Goal: Navigation & Orientation: Find specific page/section

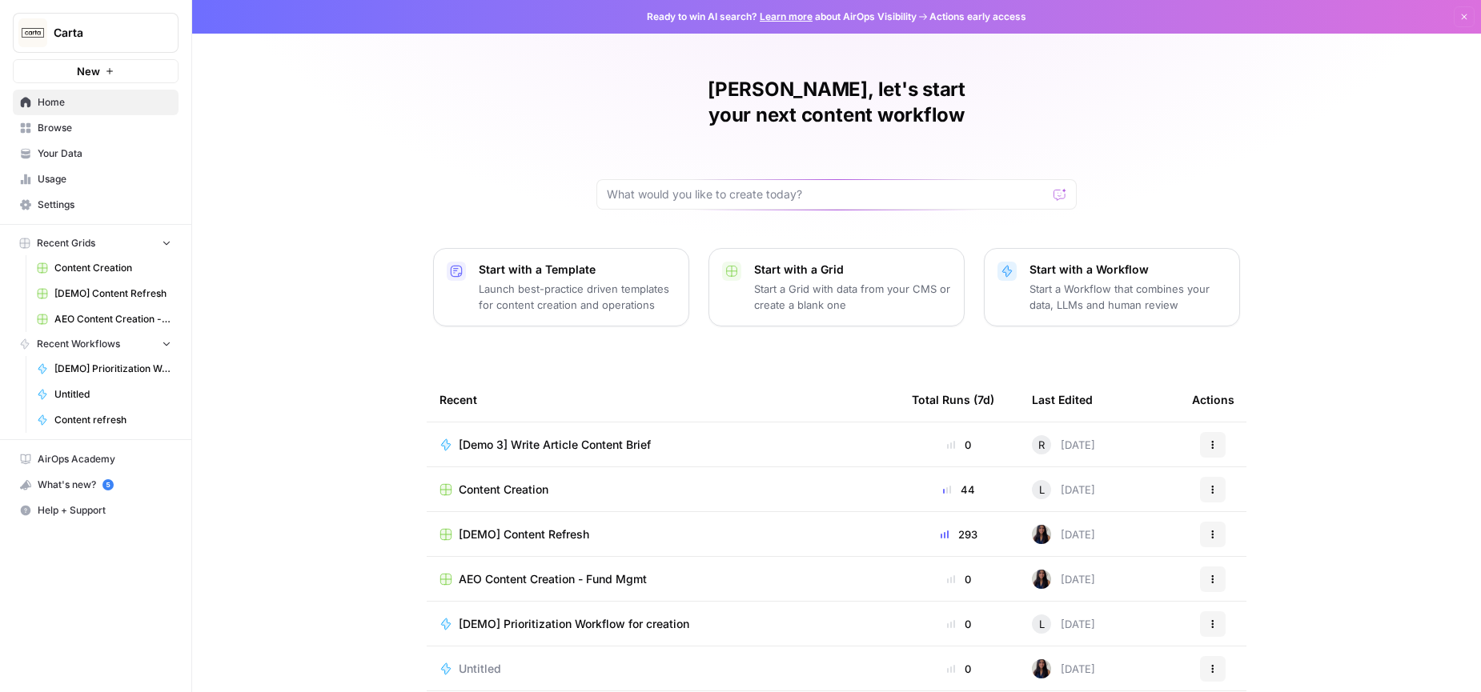
scroll to position [44, 0]
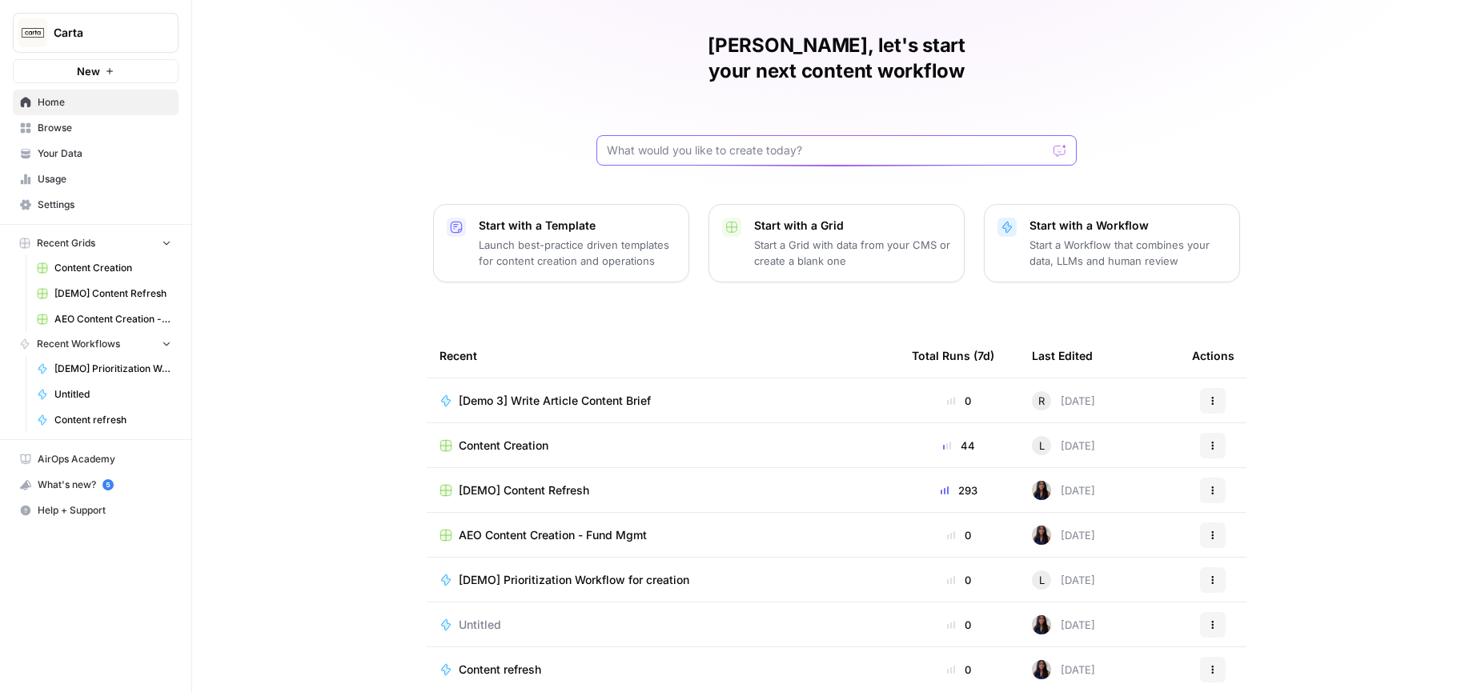
click at [861, 142] on input "text" at bounding box center [827, 150] width 440 height 16
click at [1233, 98] on div "[PERSON_NAME], let's start your next content workflow Start with a Template Lau…" at bounding box center [836, 337] width 1289 height 762
click at [869, 237] on p "Start a Grid with data from your CMS or create a blank one" at bounding box center [852, 253] width 197 height 32
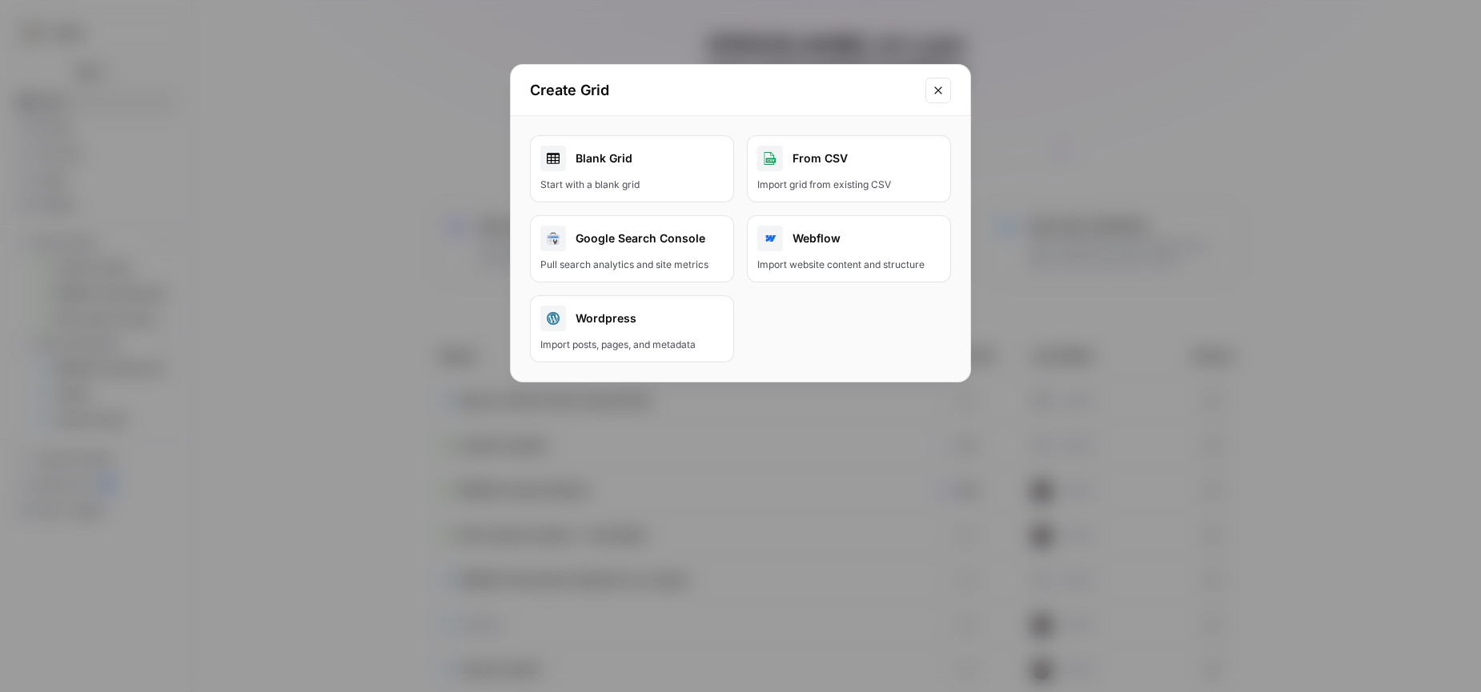
click at [939, 94] on icon "Close modal" at bounding box center [938, 90] width 13 height 13
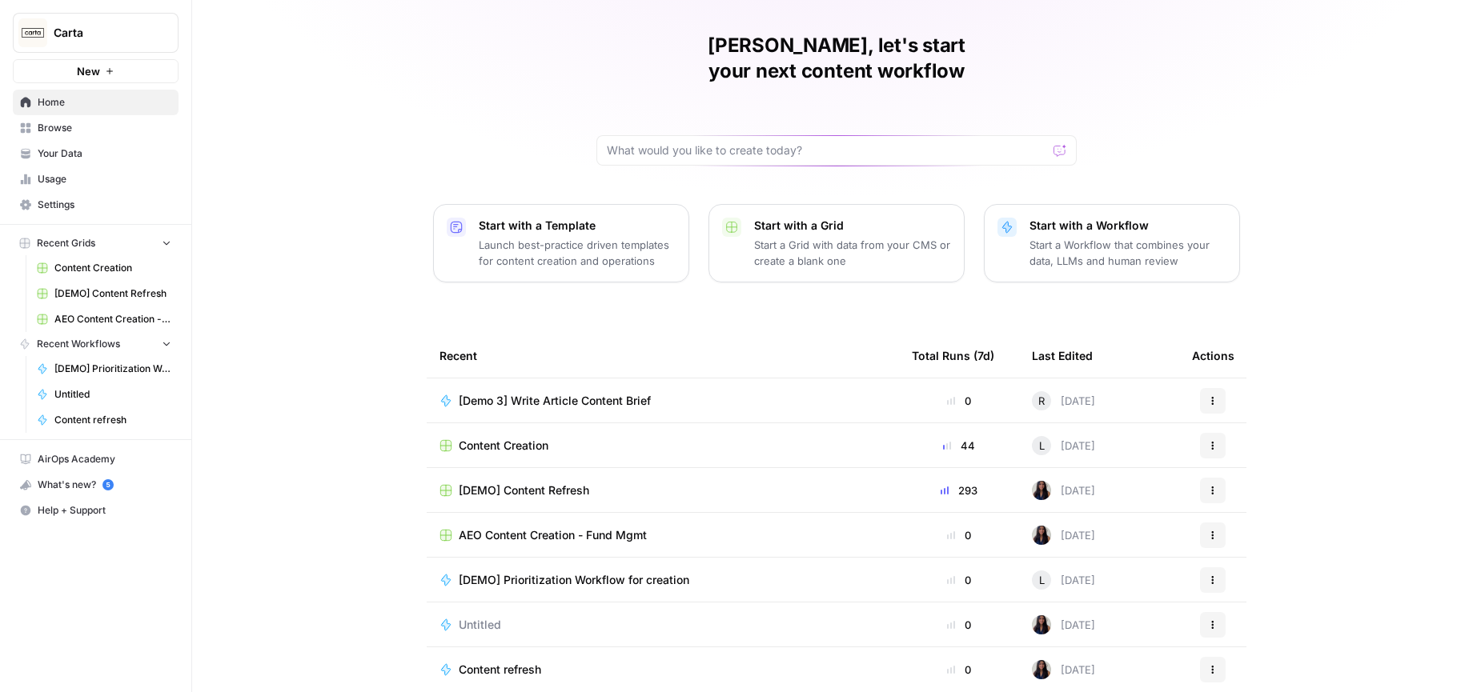
click at [298, 199] on div "[PERSON_NAME], let's start your next content workflow Start with a Template Lau…" at bounding box center [836, 337] width 1289 height 762
click at [64, 129] on span "Browse" at bounding box center [105, 128] width 134 height 14
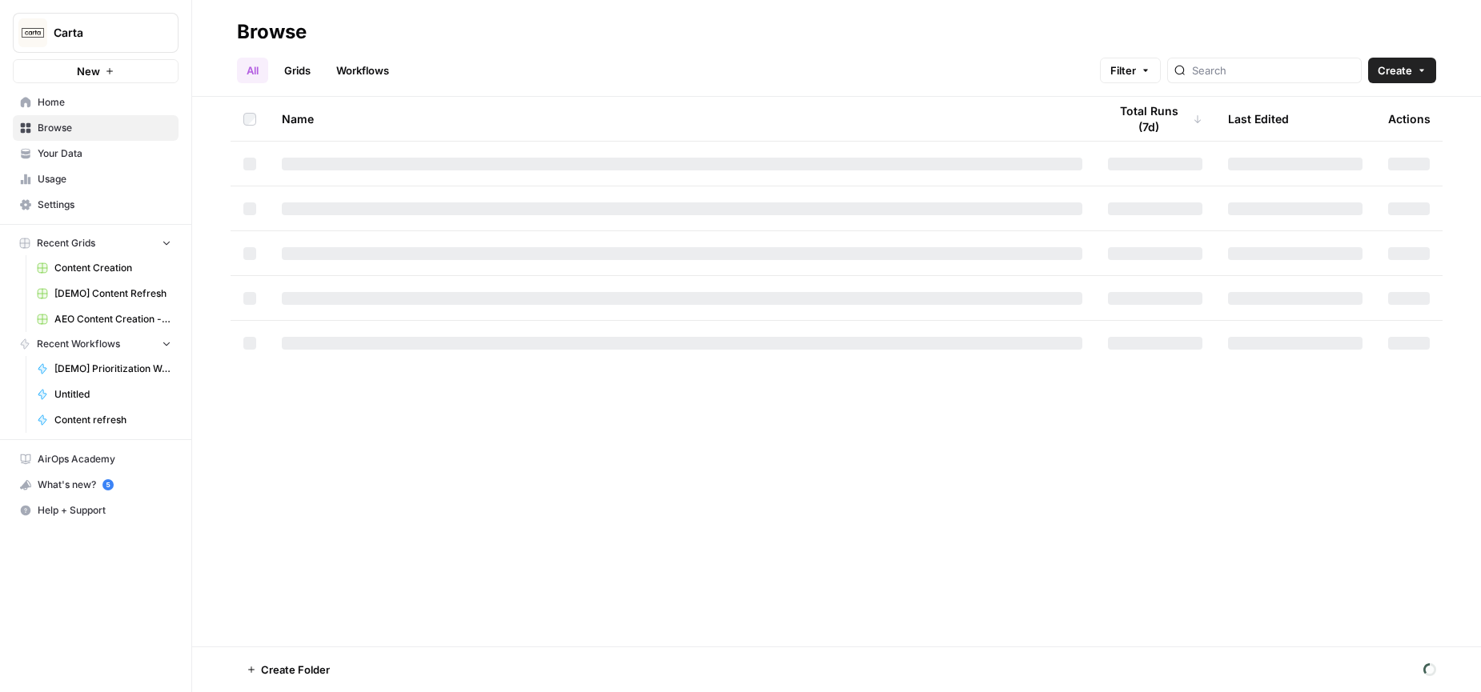
click at [51, 179] on span "Usage" at bounding box center [105, 179] width 134 height 14
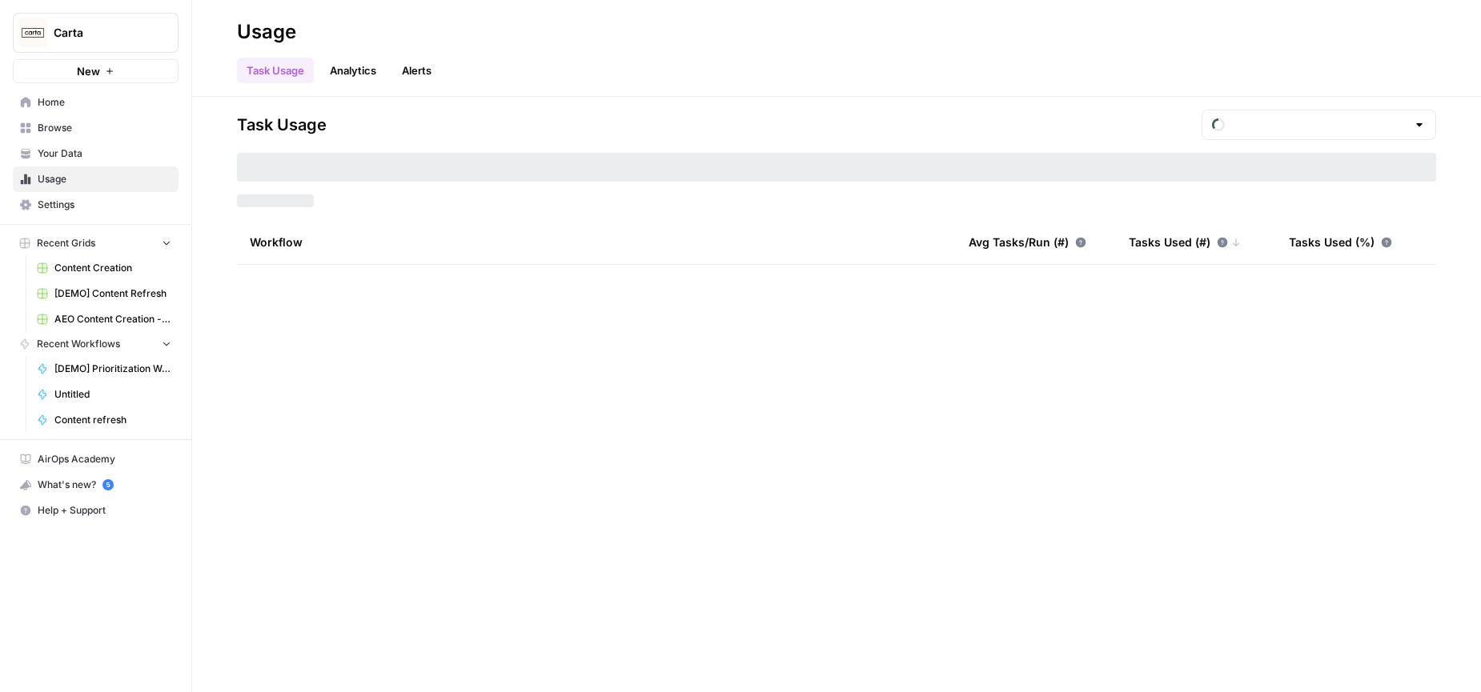
type input "August Tasks"
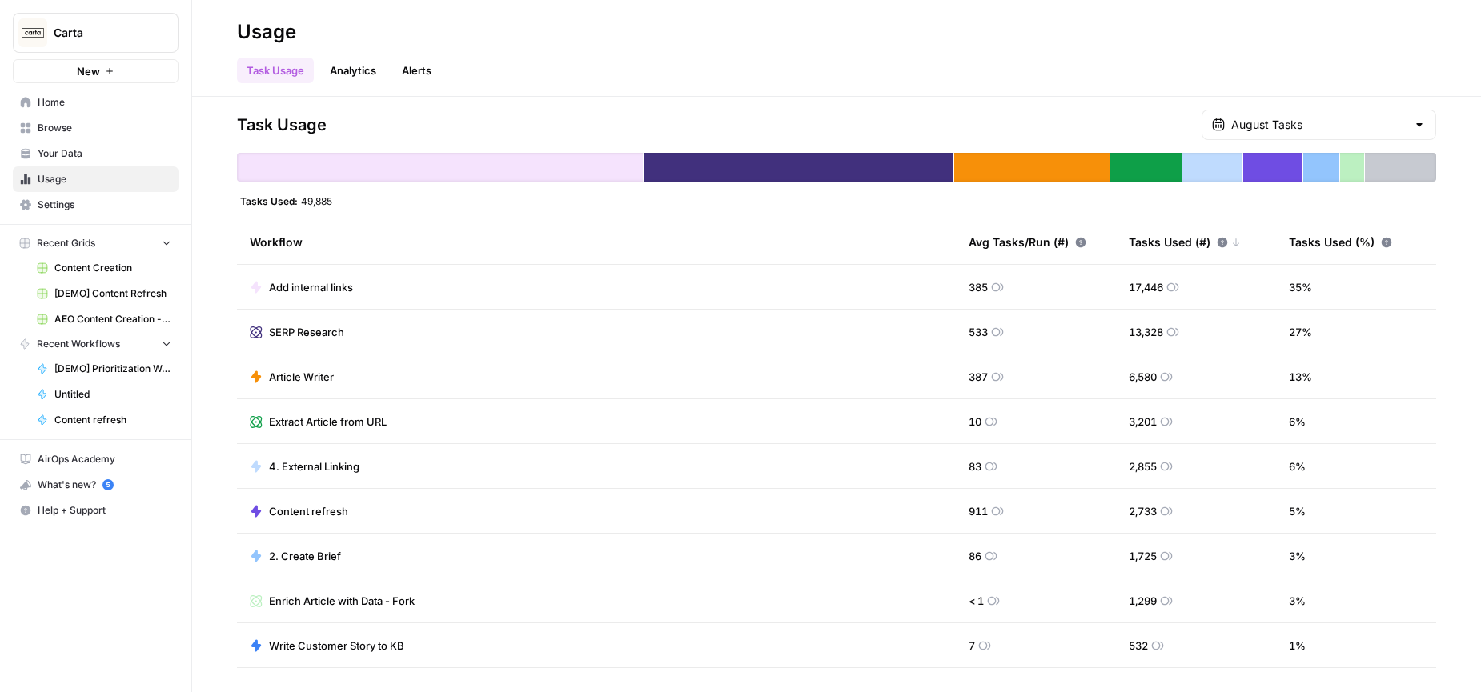
click at [42, 102] on span "Home" at bounding box center [105, 102] width 134 height 14
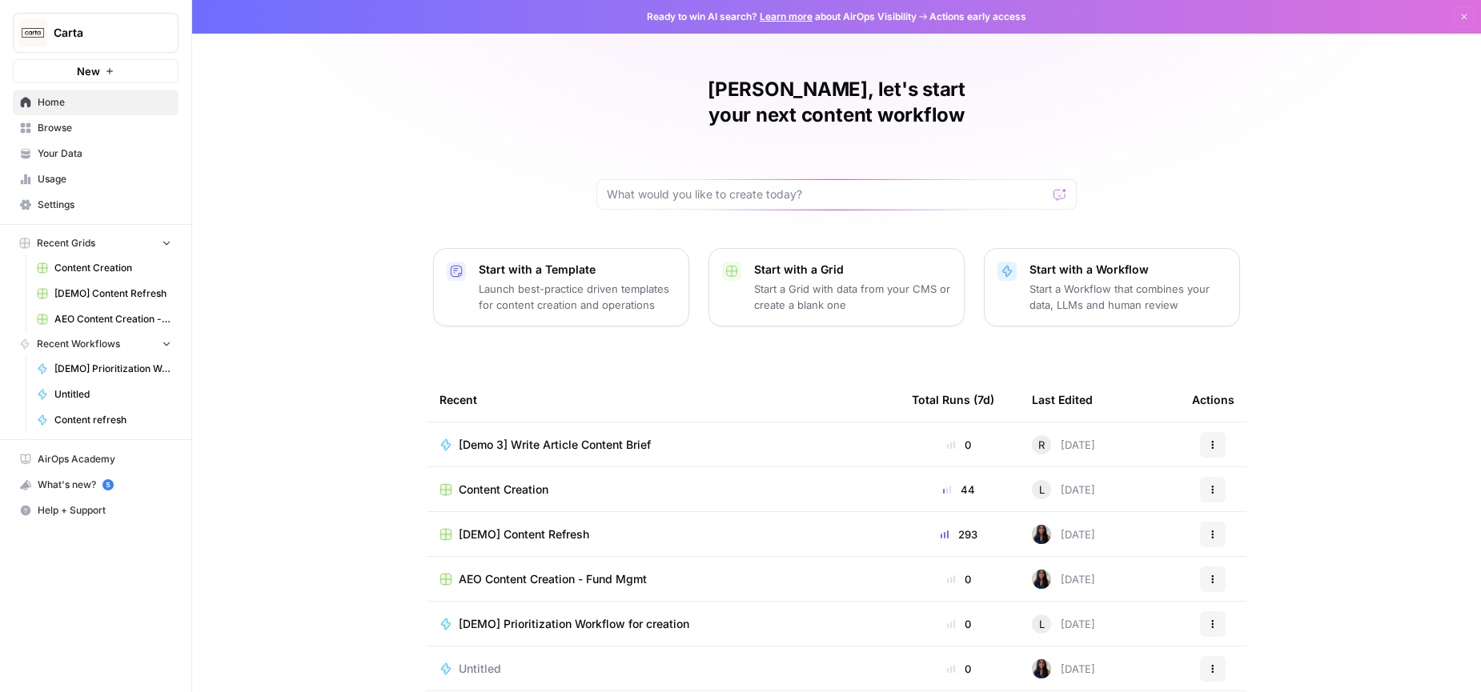
click at [64, 155] on span "Your Data" at bounding box center [105, 154] width 134 height 14
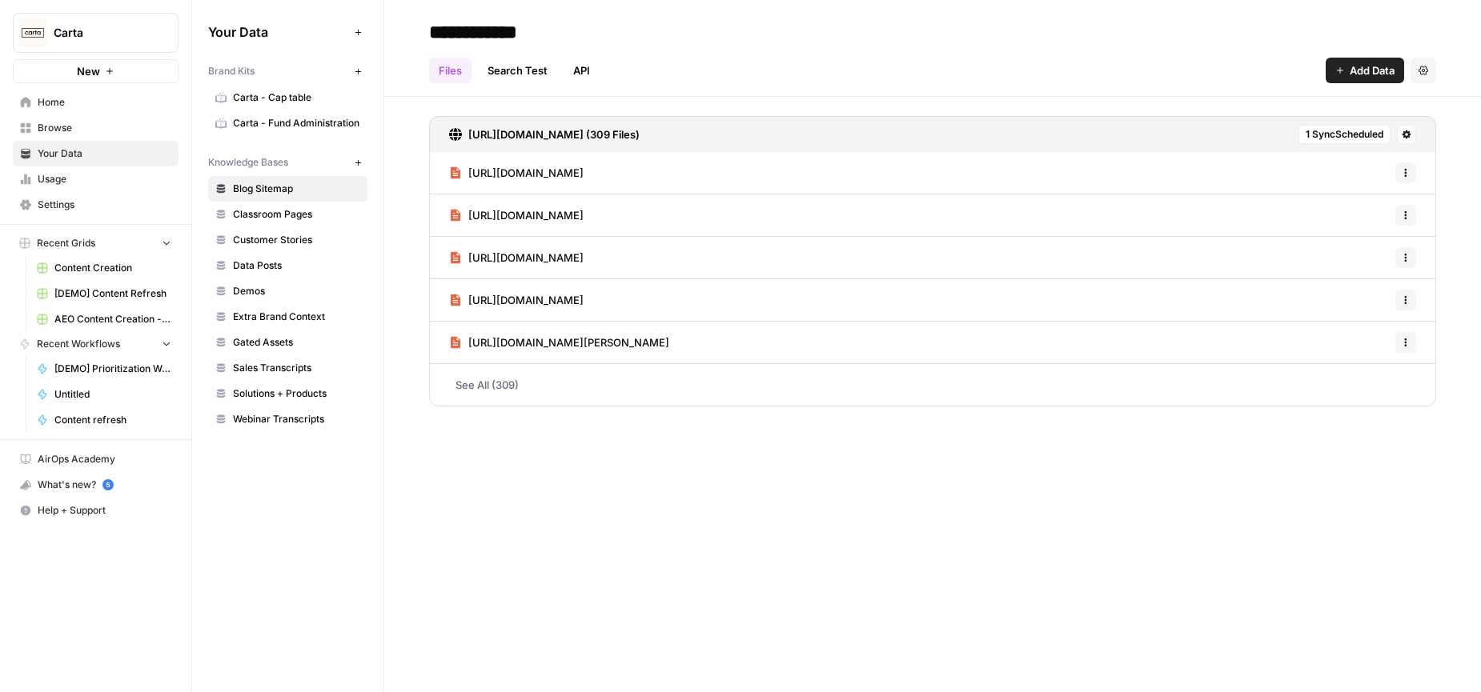
click at [80, 129] on span "Browse" at bounding box center [105, 128] width 134 height 14
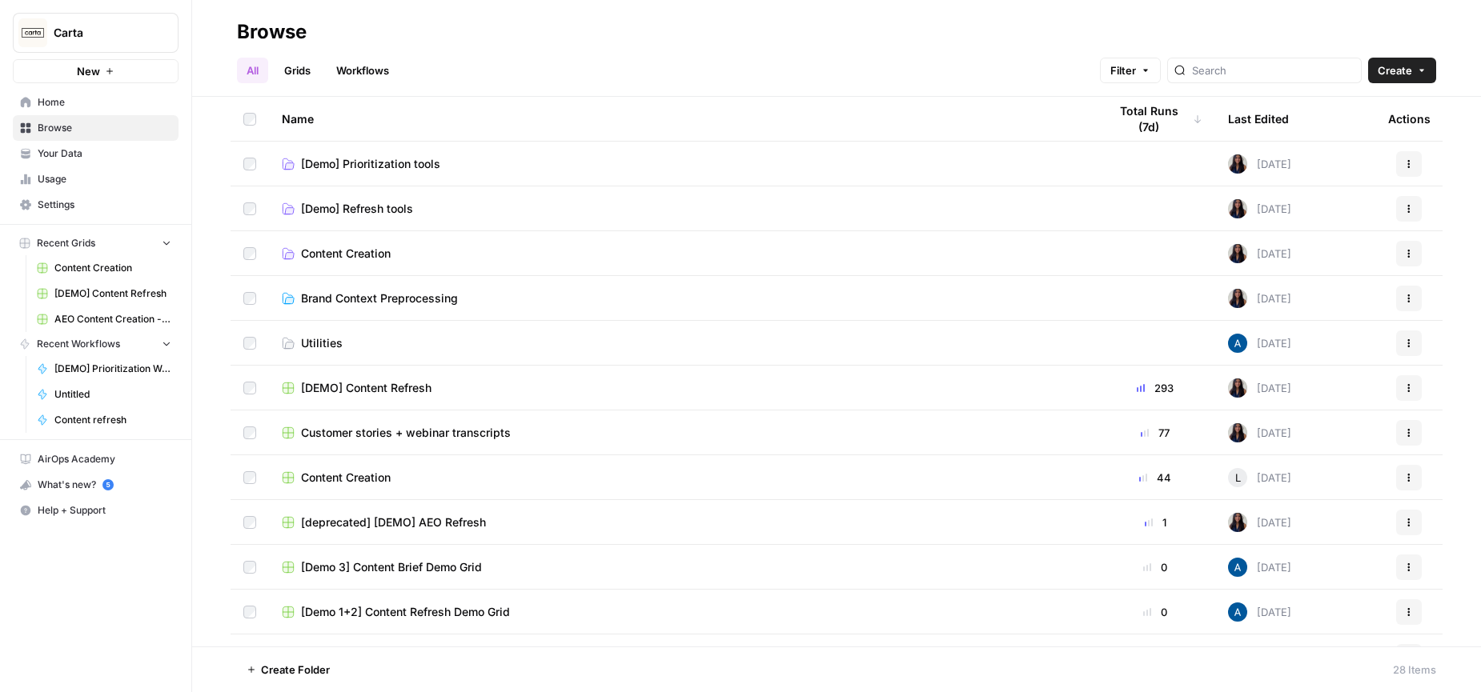
click at [302, 69] on link "Grids" at bounding box center [298, 71] width 46 height 26
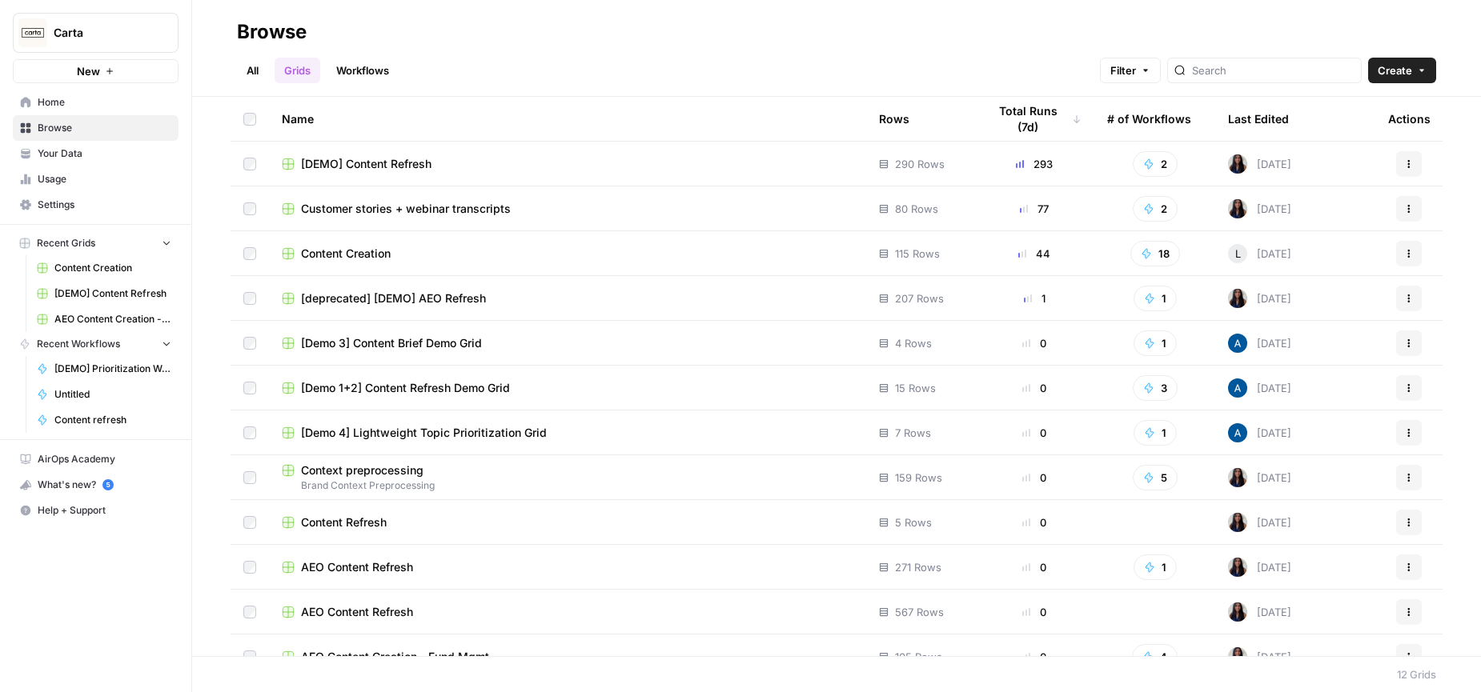
click at [1039, 116] on div "Total Runs (7d)" at bounding box center [1034, 119] width 94 height 44
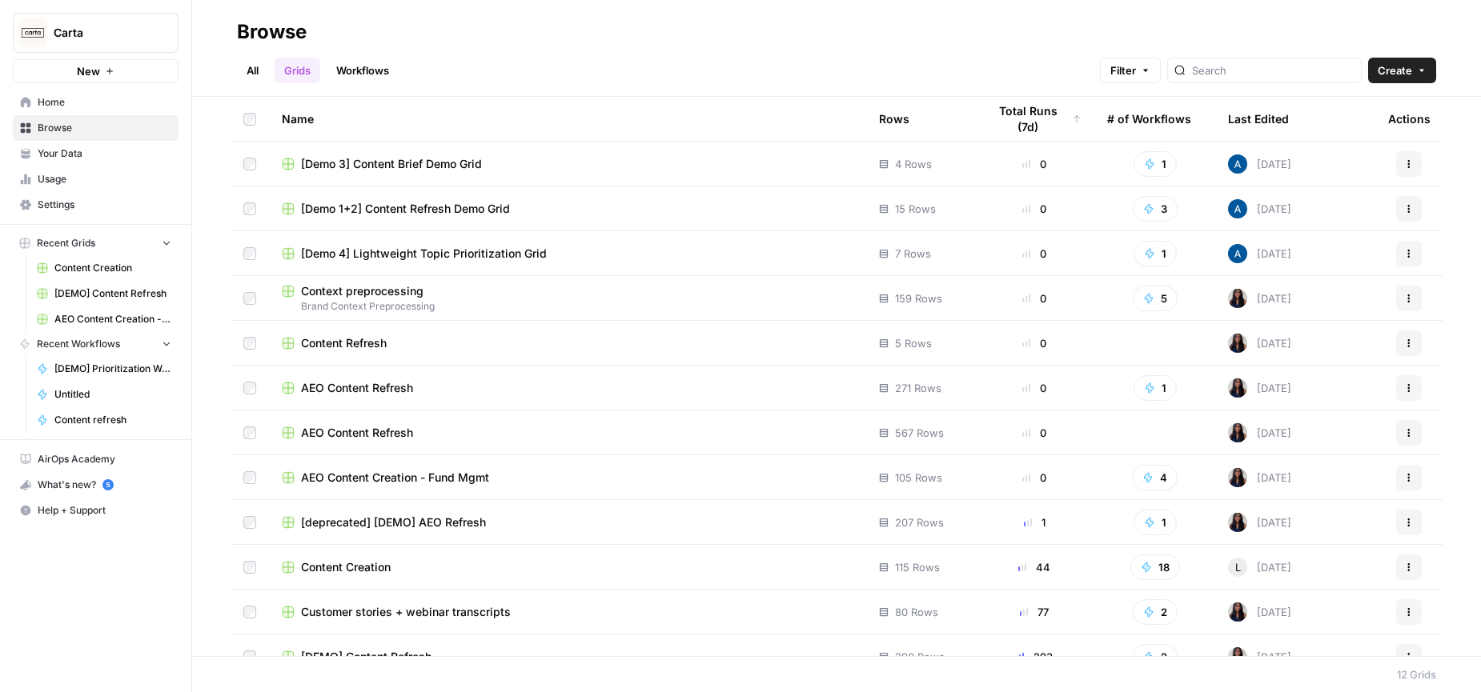
click at [1039, 116] on div "Total Runs (7d)" at bounding box center [1034, 119] width 94 height 44
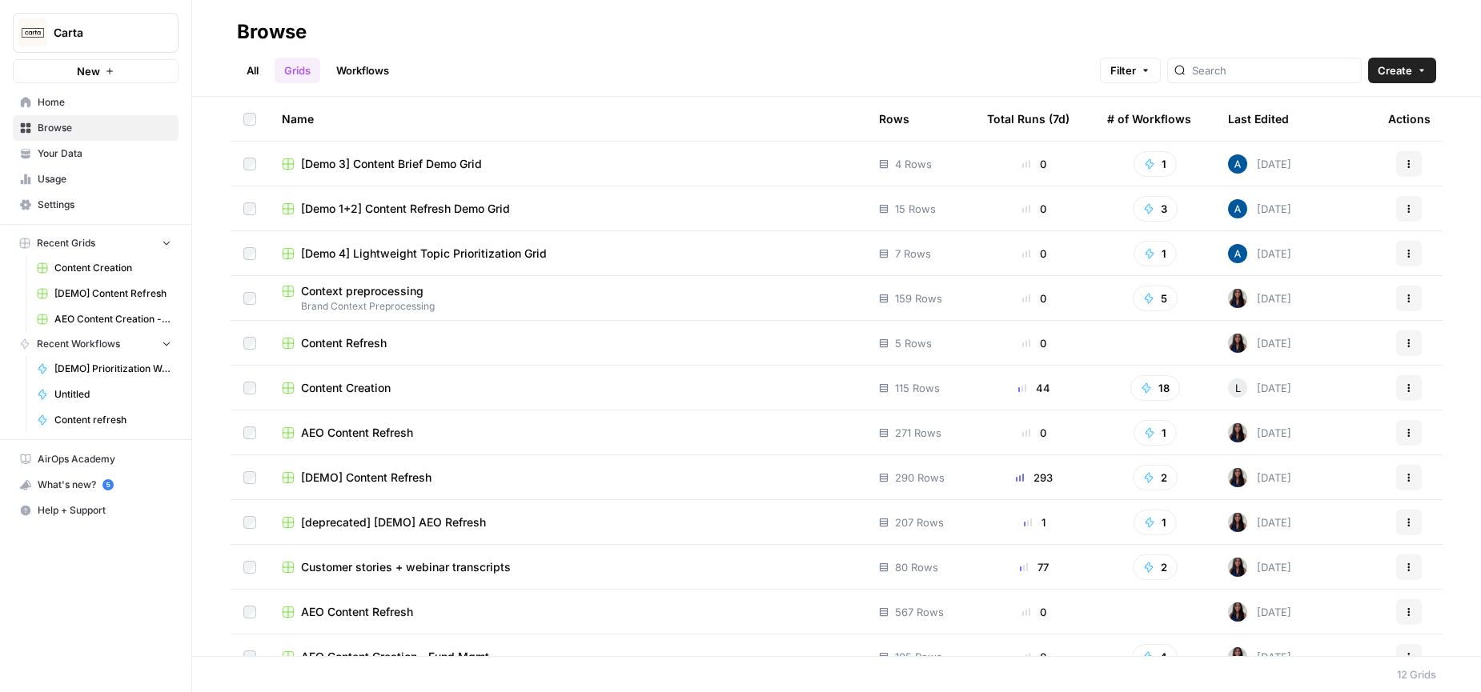
click at [1008, 118] on div "Total Runs (7d)" at bounding box center [1028, 119] width 82 height 44
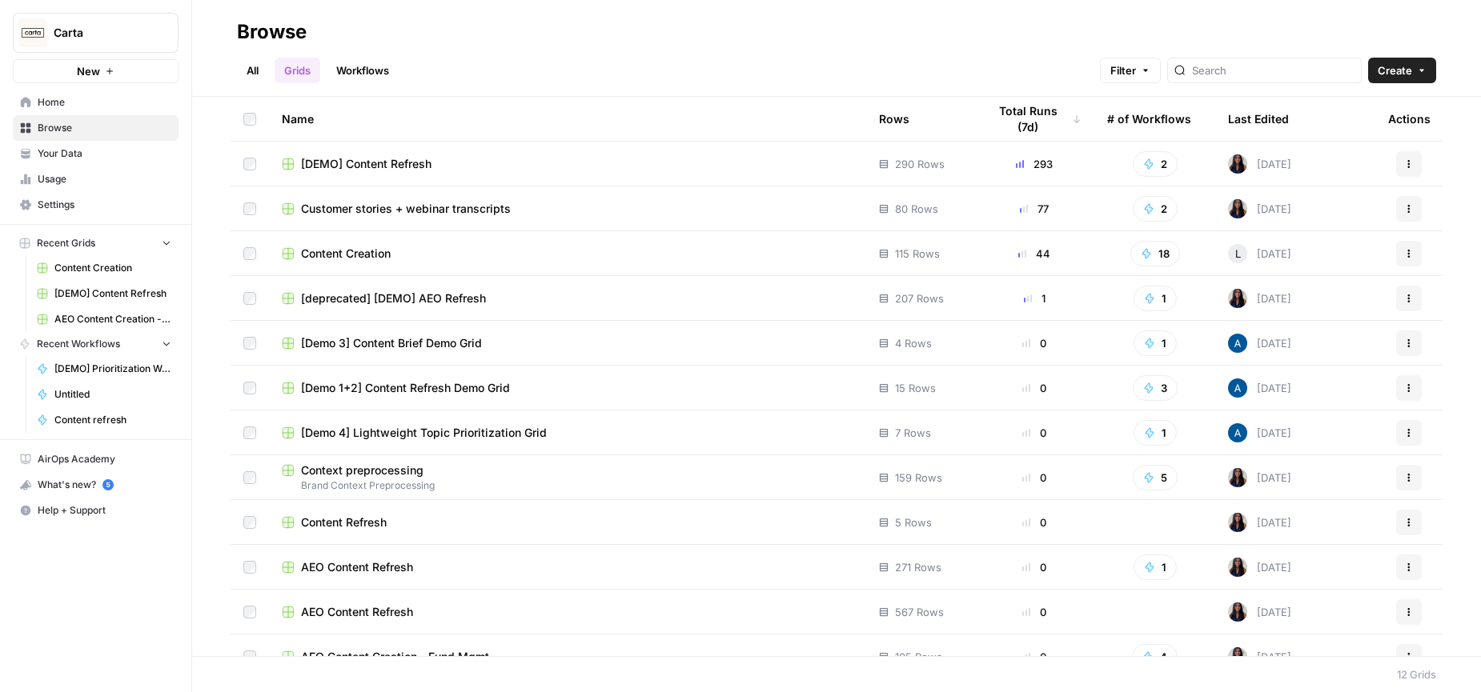
click at [895, 126] on div "Rows" at bounding box center [894, 119] width 30 height 44
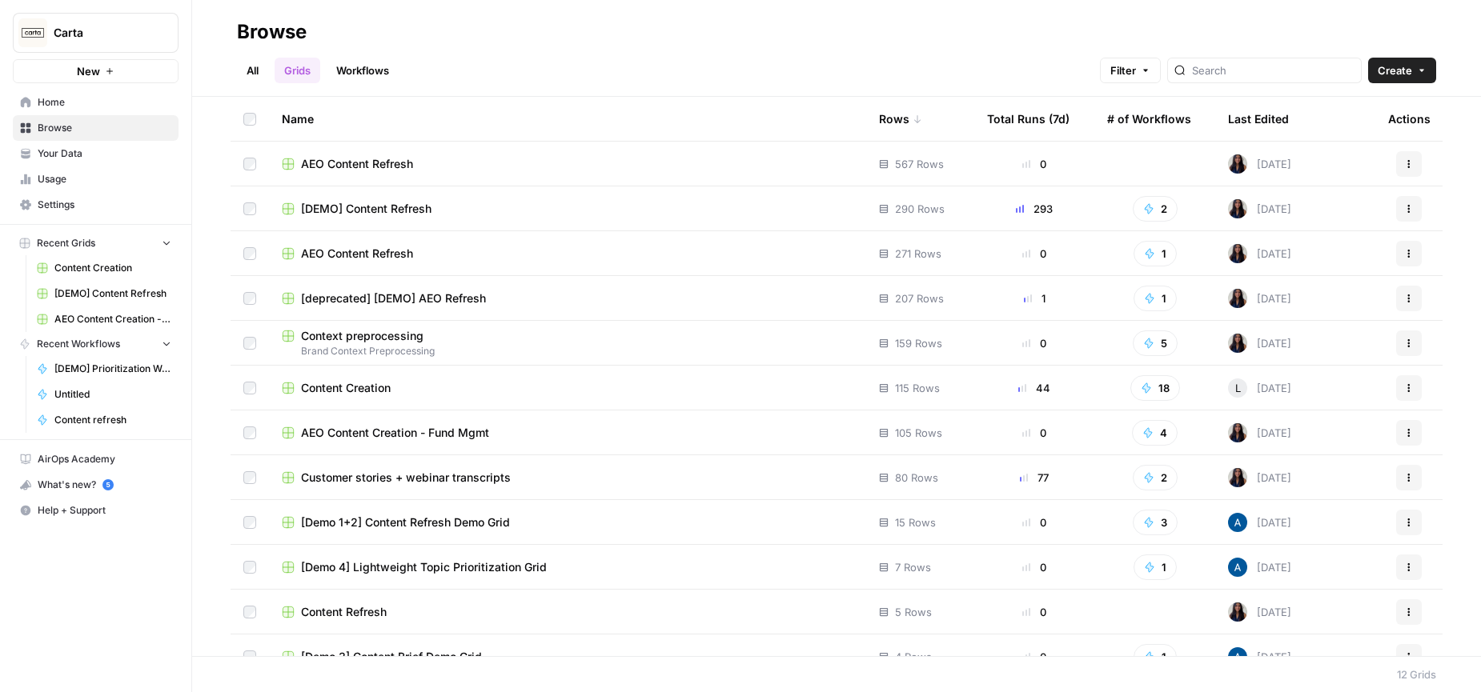
click at [1035, 110] on div "Total Runs (7d)" at bounding box center [1028, 119] width 82 height 44
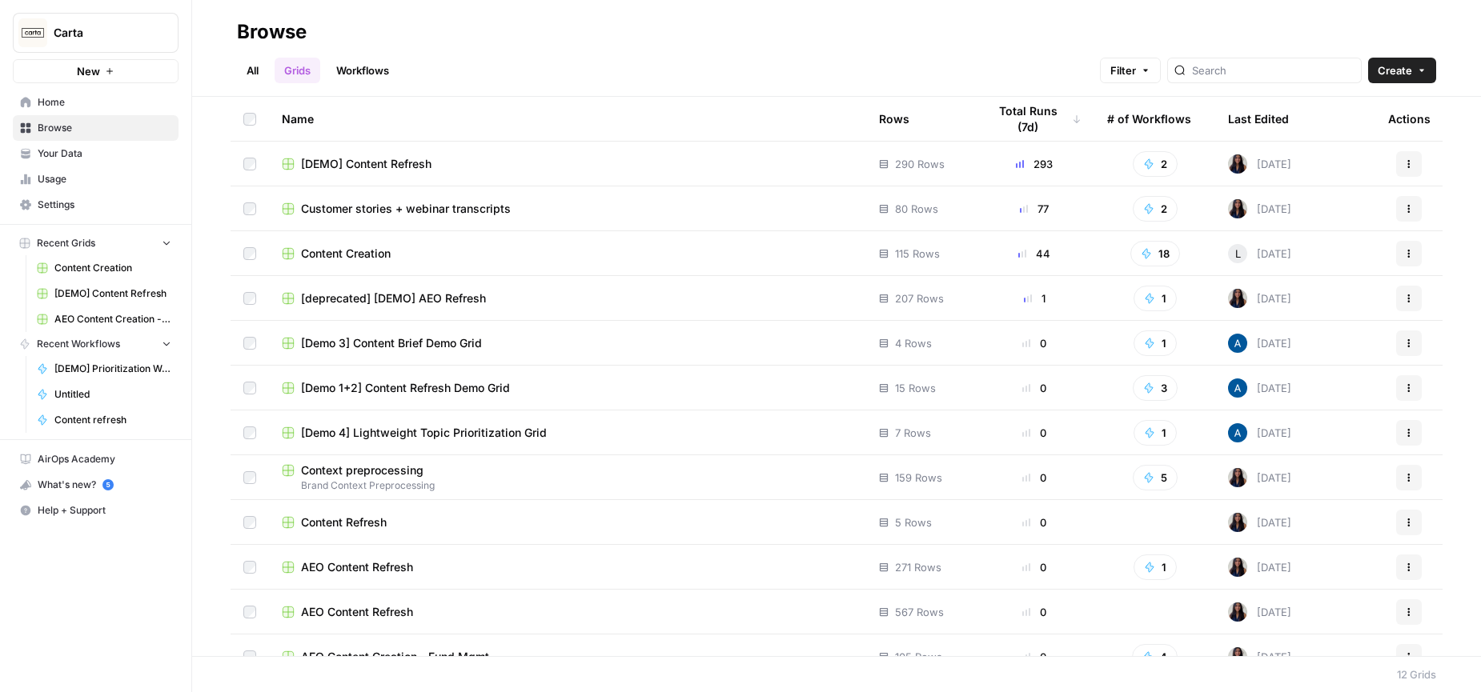
click at [407, 160] on span "[DEMO] Content Refresh" at bounding box center [366, 164] width 130 height 16
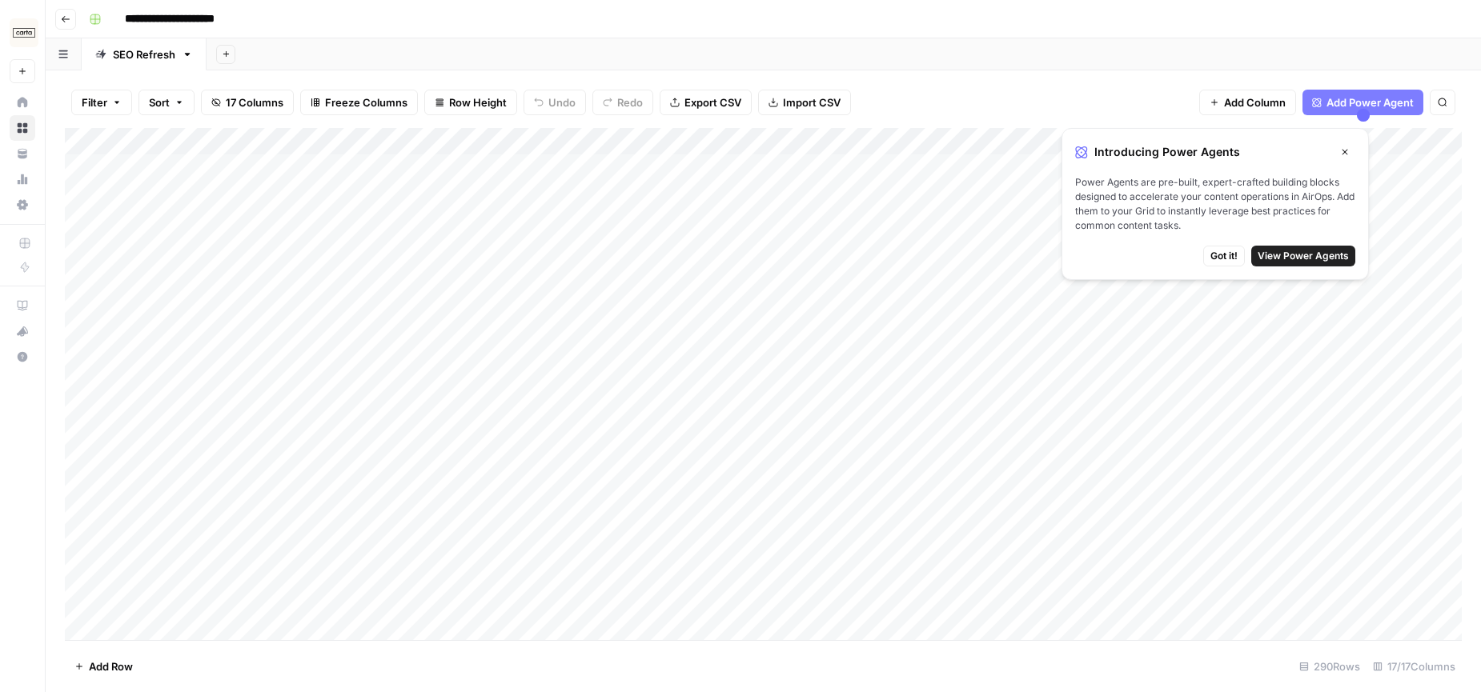
click at [66, 23] on button "Go back" at bounding box center [65, 19] width 21 height 21
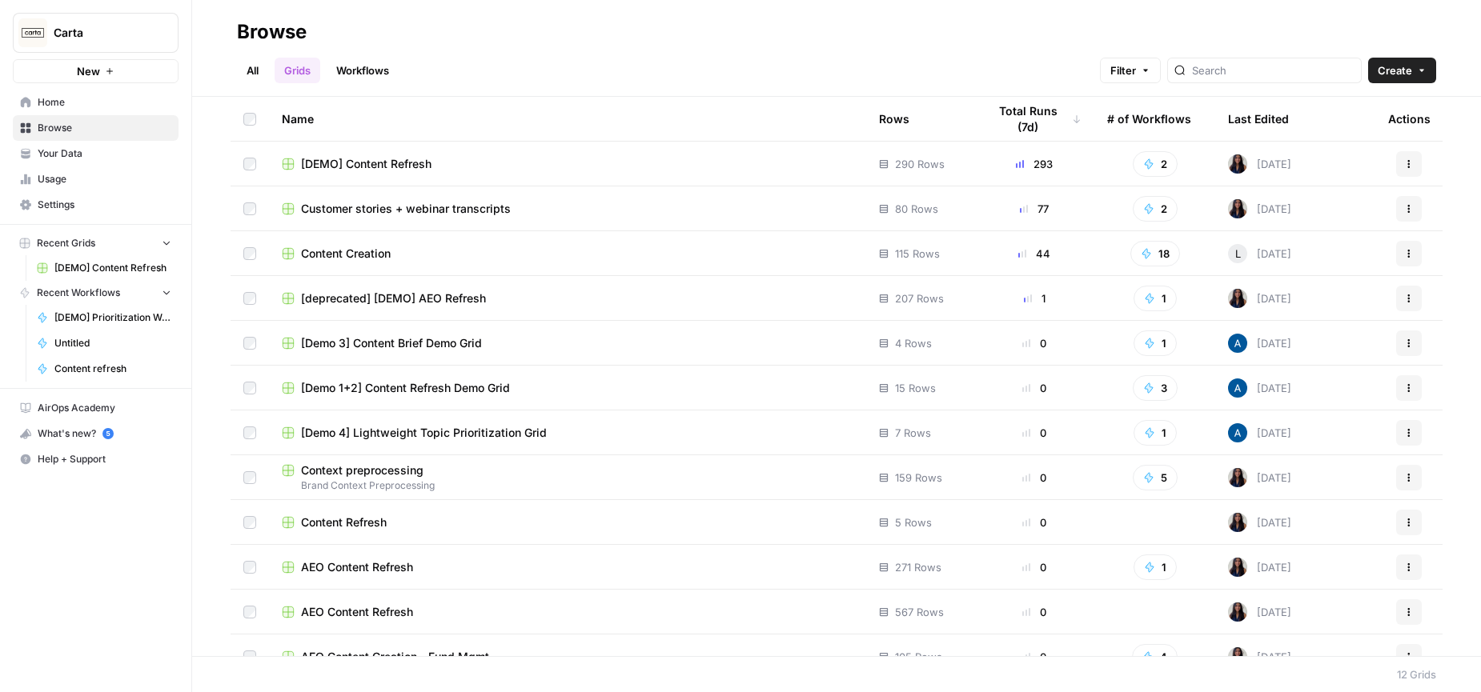
click at [370, 255] on span "Content Creation" at bounding box center [346, 254] width 90 height 16
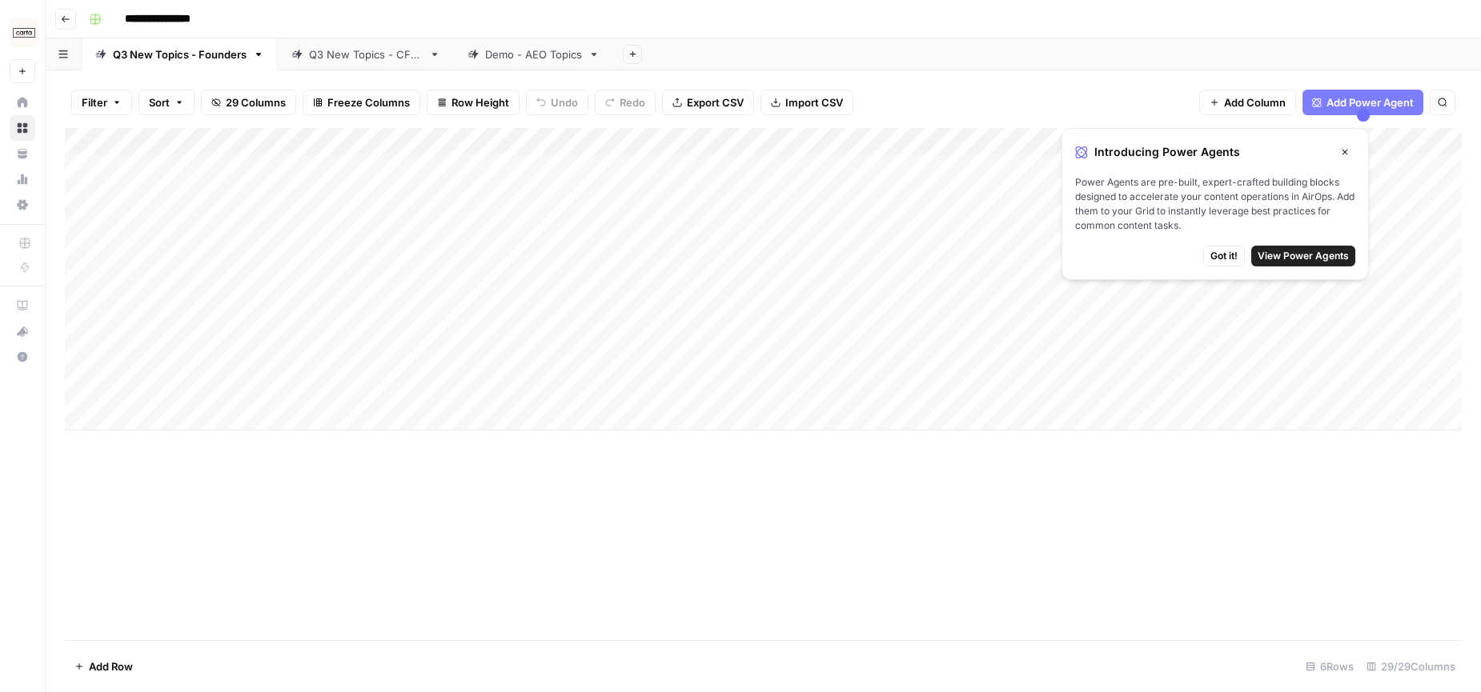
click at [336, 57] on div "Q3 New Topics - CFOs" at bounding box center [366, 54] width 114 height 16
click at [222, 58] on div "Q3 New Topics - Founders" at bounding box center [180, 54] width 134 height 16
click at [1347, 155] on icon "button" at bounding box center [1345, 152] width 10 height 10
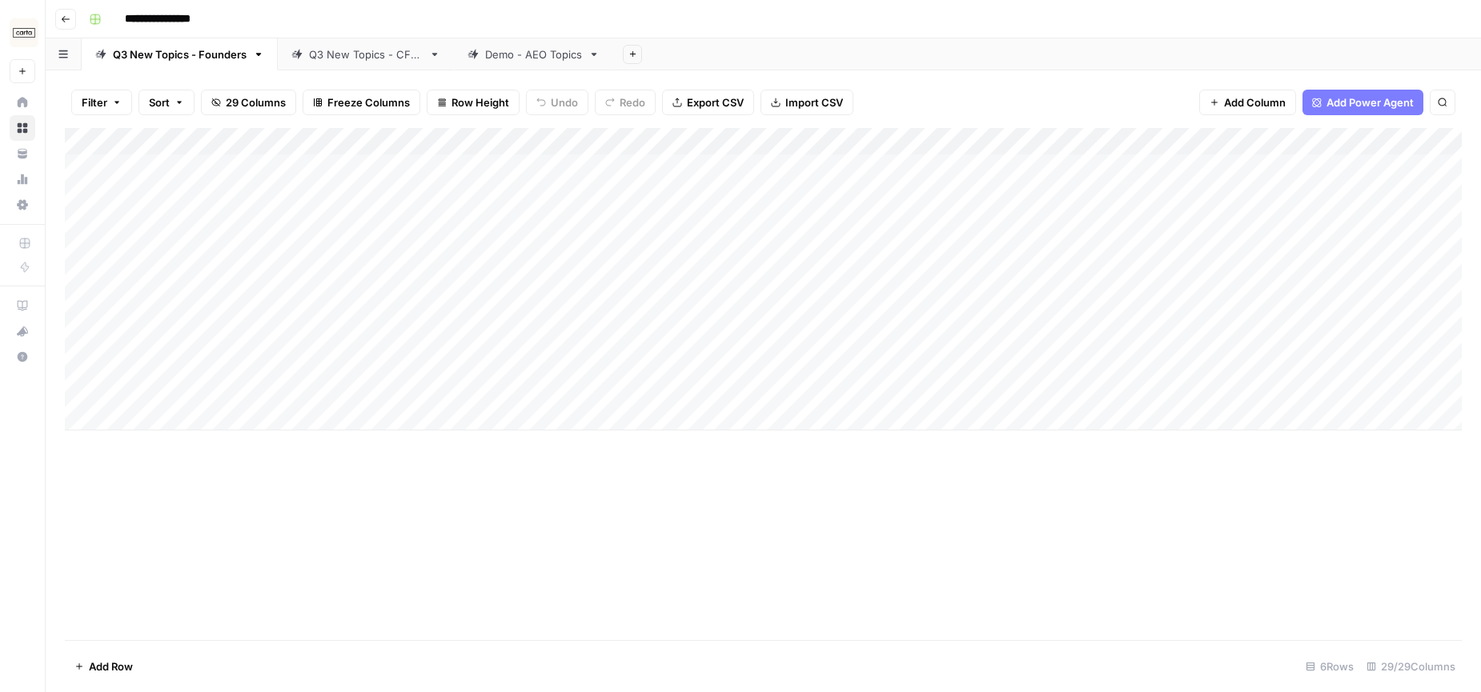
click at [848, 35] on header "**********" at bounding box center [763, 19] width 1435 height 38
drag, startPoint x: 925, startPoint y: 11, endPoint x: 886, endPoint y: 4, distance: 39.1
click at [925, 11] on div "**********" at bounding box center [773, 19] width 1383 height 26
